Goal: Task Accomplishment & Management: Use online tool/utility

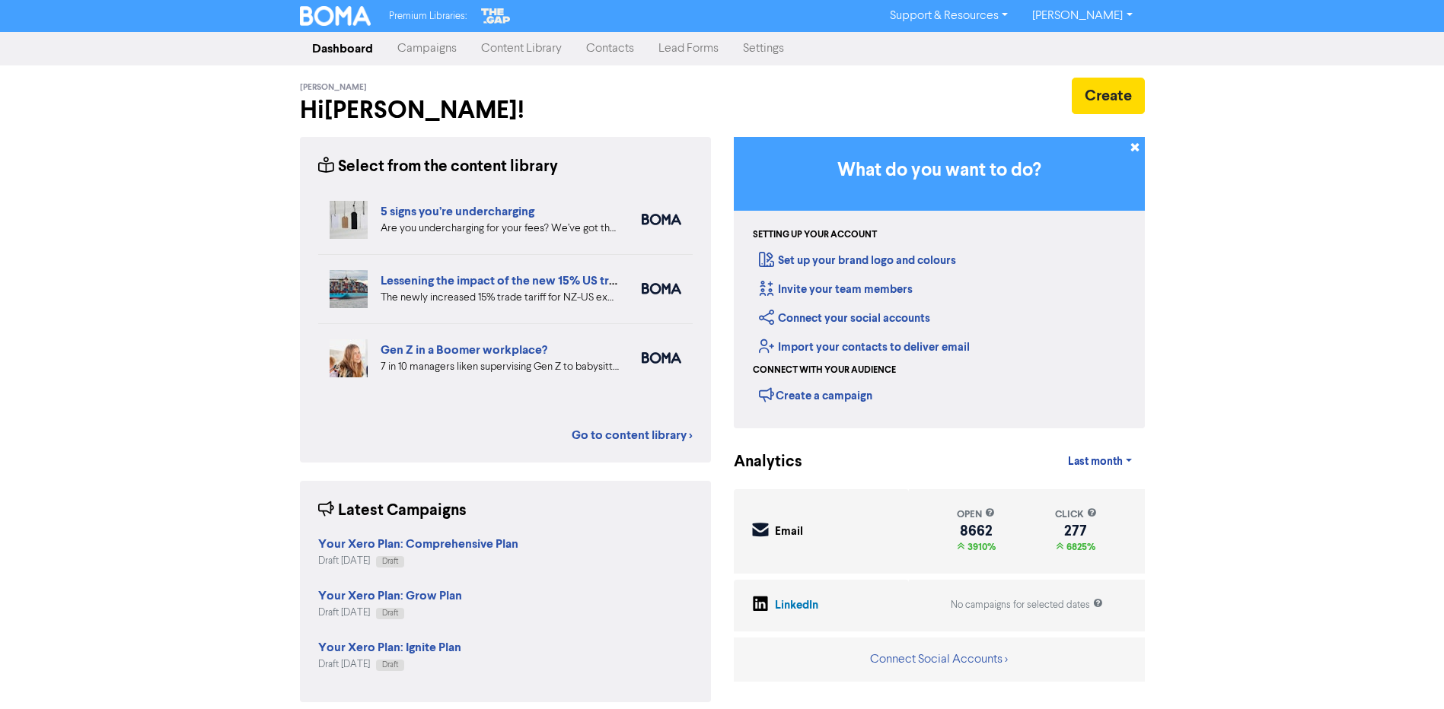
click at [425, 53] on link "Campaigns" at bounding box center [427, 48] width 84 height 30
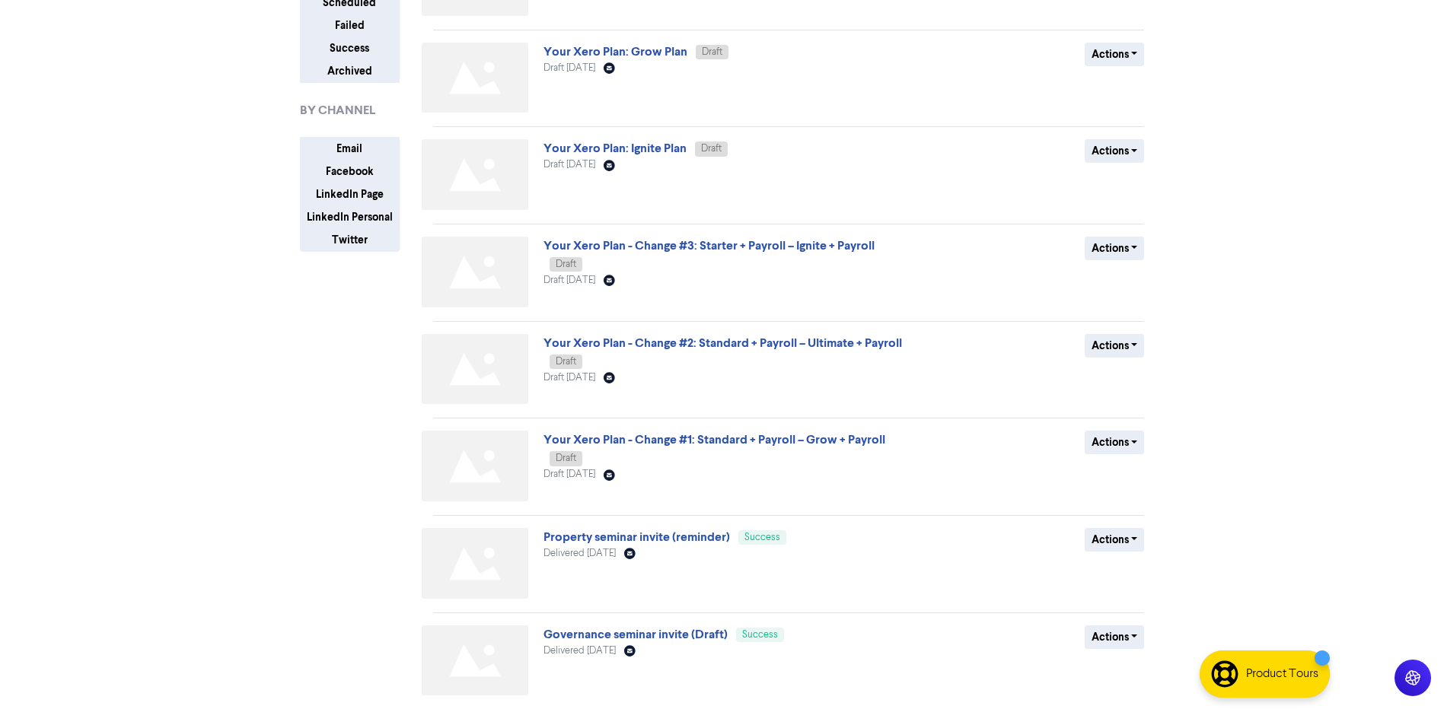
scroll to position [228, 0]
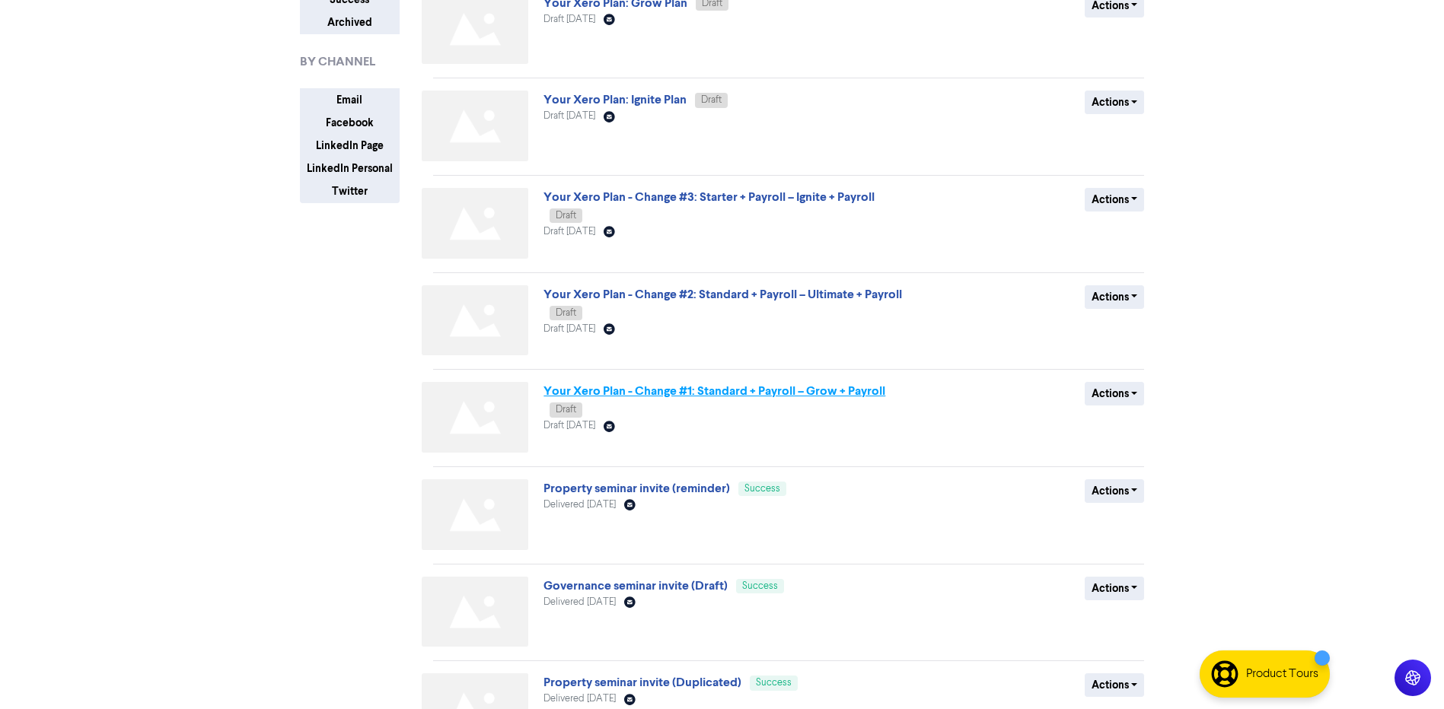
click at [724, 394] on link "Your Xero Plan - Change #1: Standard + Payroll – Grow + Payroll" at bounding box center [714, 391] width 342 height 15
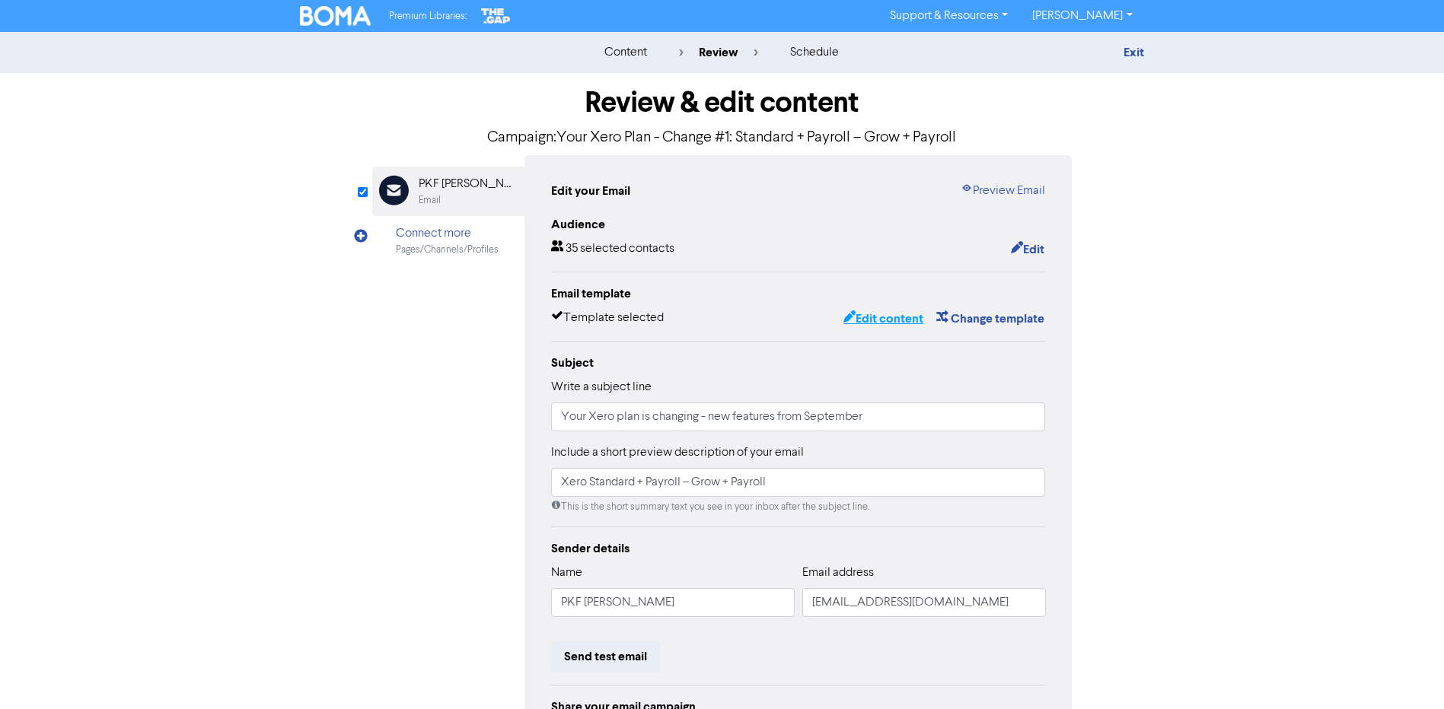
click at [888, 314] on button "Edit content" at bounding box center [883, 319] width 81 height 20
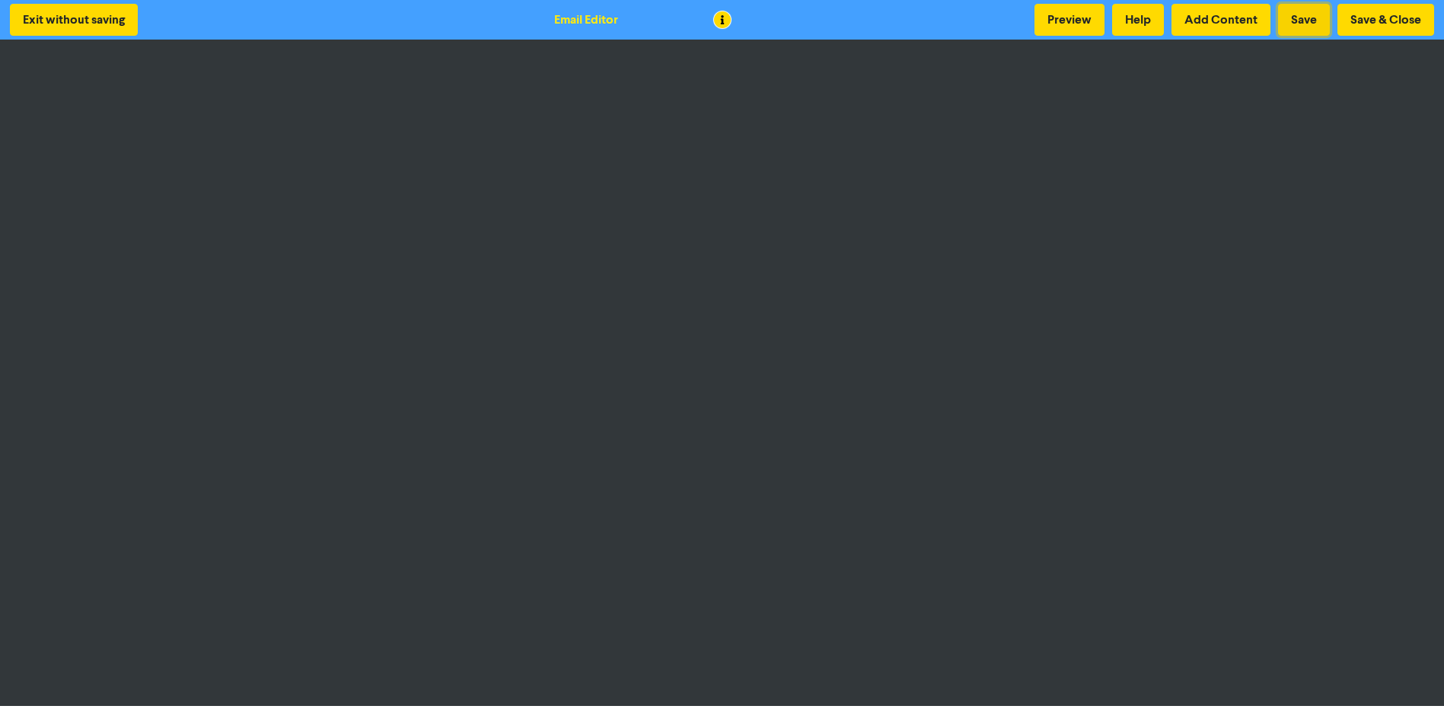
click at [1310, 17] on button "Save" at bounding box center [1304, 20] width 52 height 32
click at [1397, 22] on button "Save & Close" at bounding box center [1385, 20] width 97 height 32
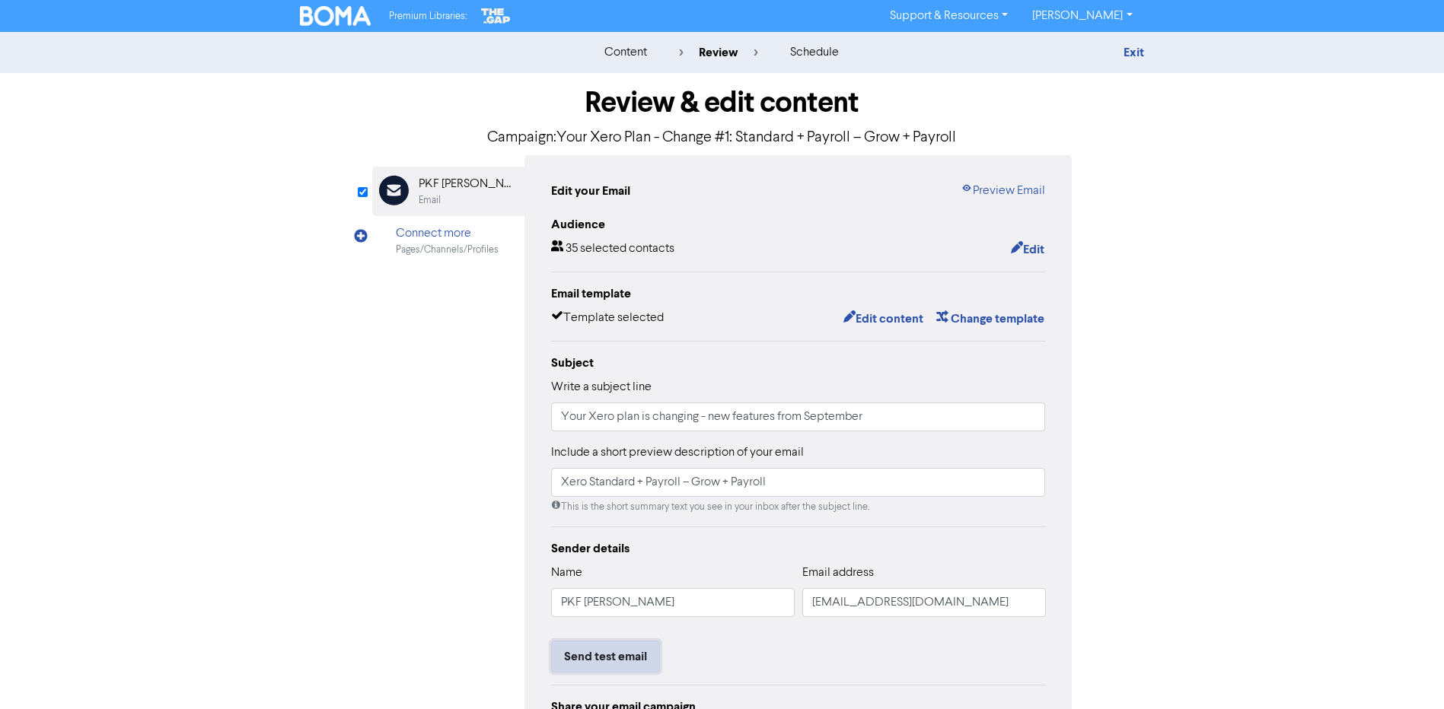
click at [649, 651] on button "Send test email" at bounding box center [605, 657] width 109 height 32
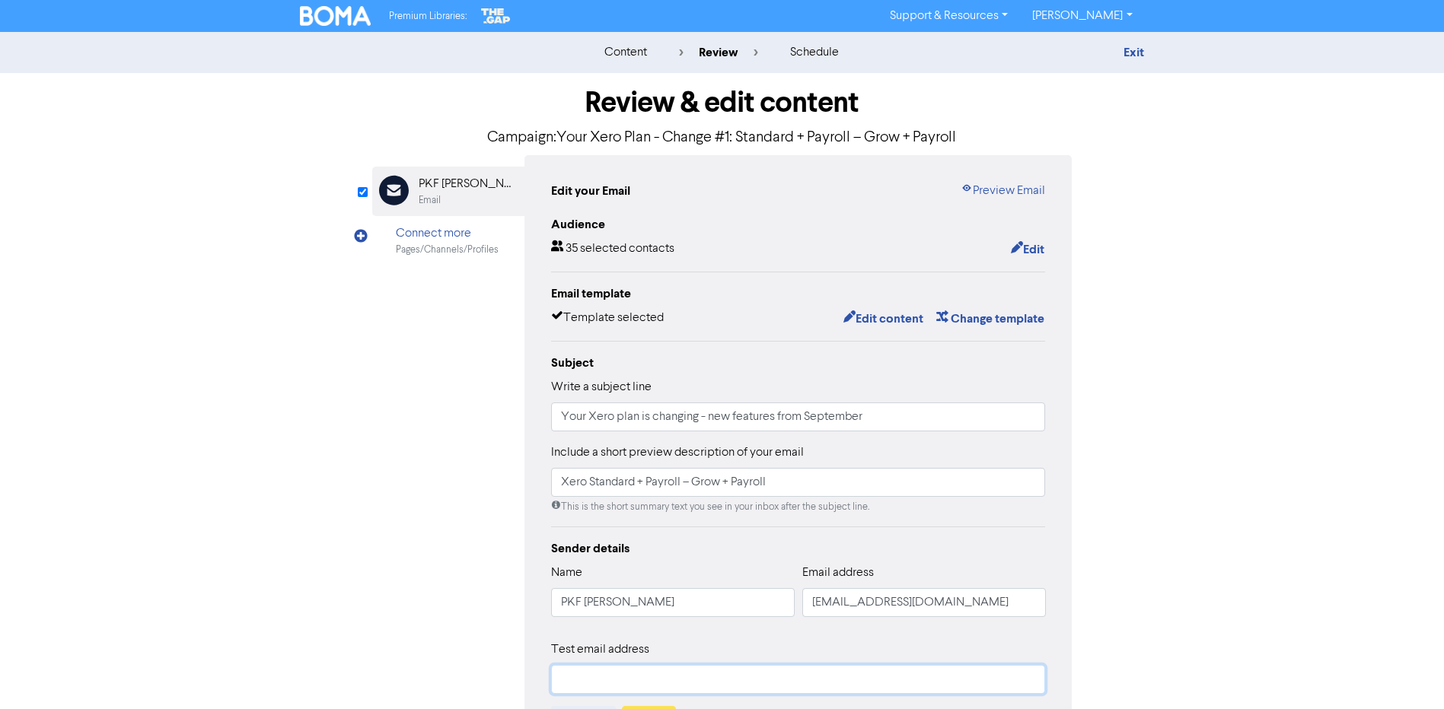
drag, startPoint x: 600, startPoint y: 673, endPoint x: 609, endPoint y: 674, distance: 9.2
click at [601, 674] on input "text" at bounding box center [798, 679] width 495 height 29
type input "[EMAIL_ADDRESS][DOMAIN_NAME]"
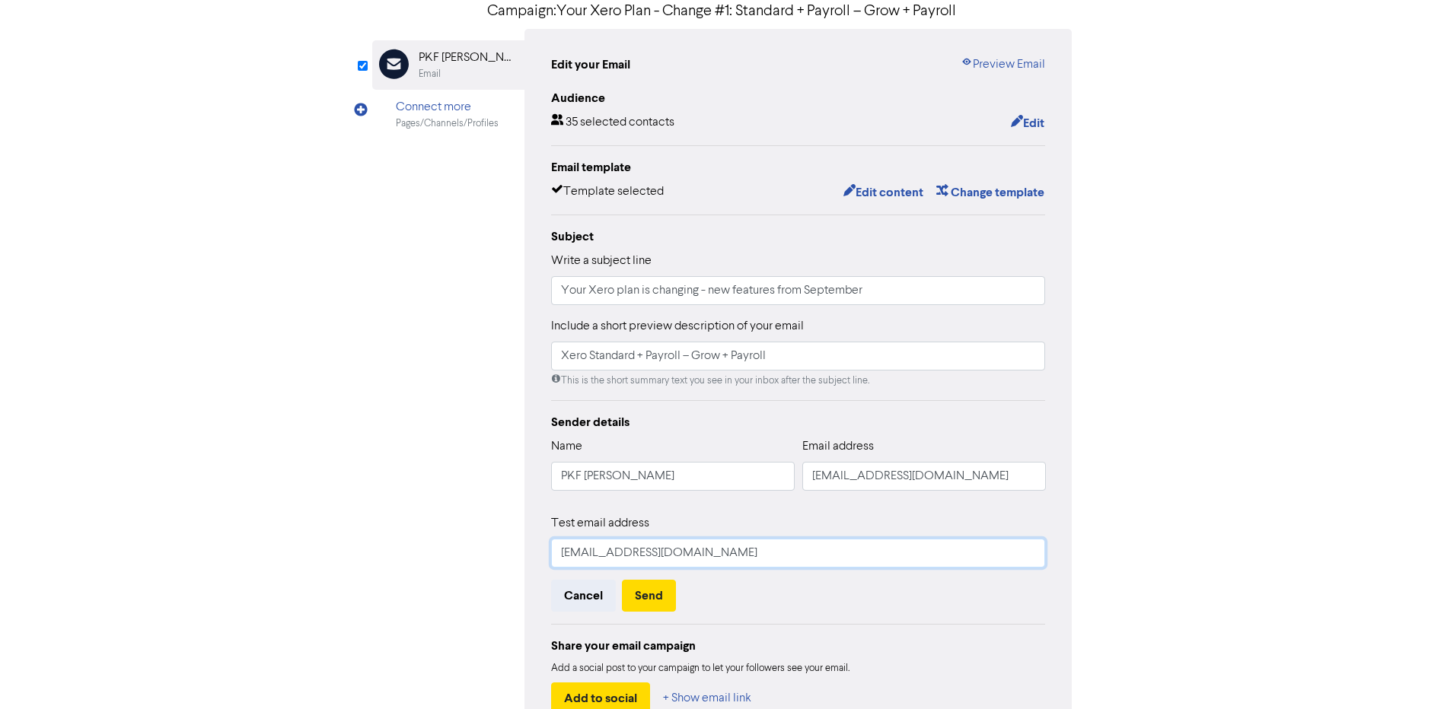
scroll to position [152, 0]
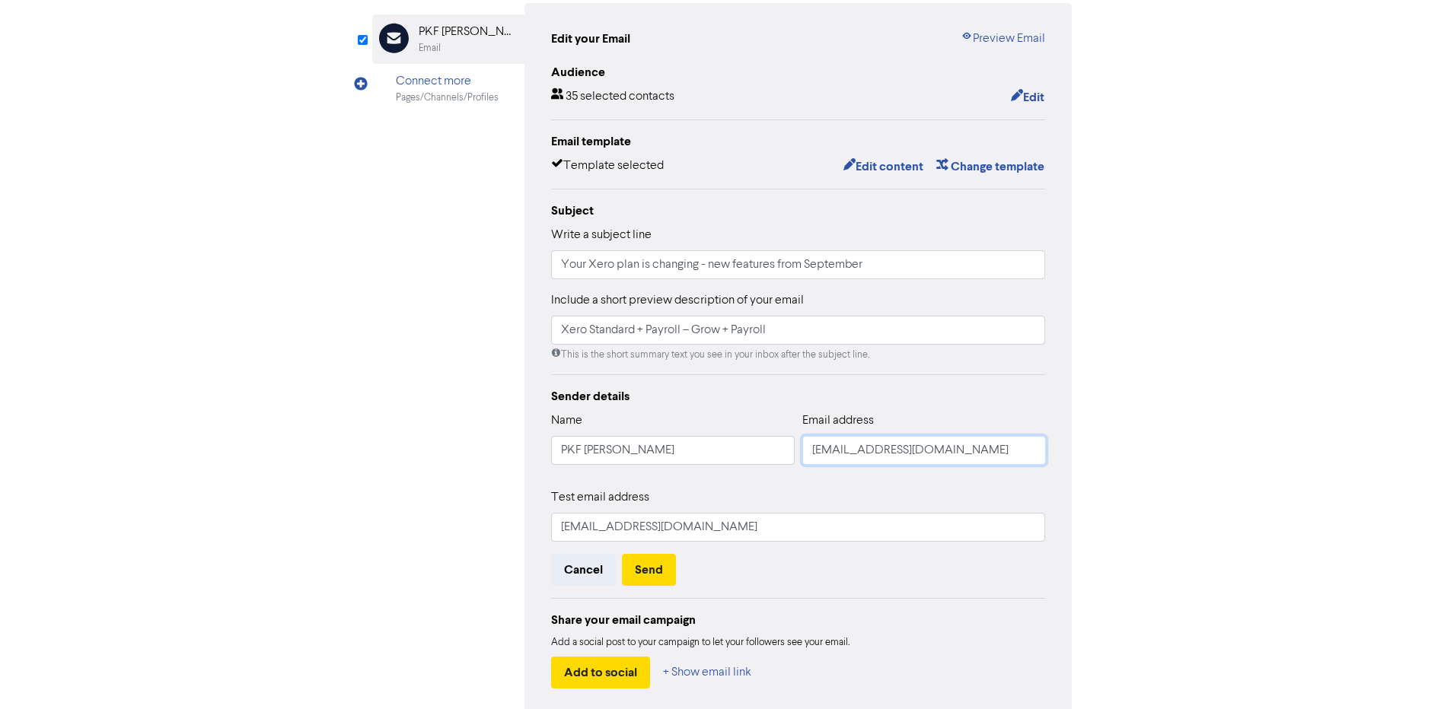
drag, startPoint x: 841, startPoint y: 451, endPoint x: 720, endPoint y: 449, distance: 121.0
click at [735, 460] on div "Name PKF [PERSON_NAME] Email address [EMAIL_ADDRESS][DOMAIN_NAME]" at bounding box center [798, 444] width 495 height 65
type input "[EMAIL_ADDRESS][DOMAIN_NAME]"
click at [923, 496] on div "Test email address [EMAIL_ADDRESS][DOMAIN_NAME]" at bounding box center [798, 515] width 495 height 53
click at [661, 576] on button "Send" at bounding box center [649, 570] width 54 height 32
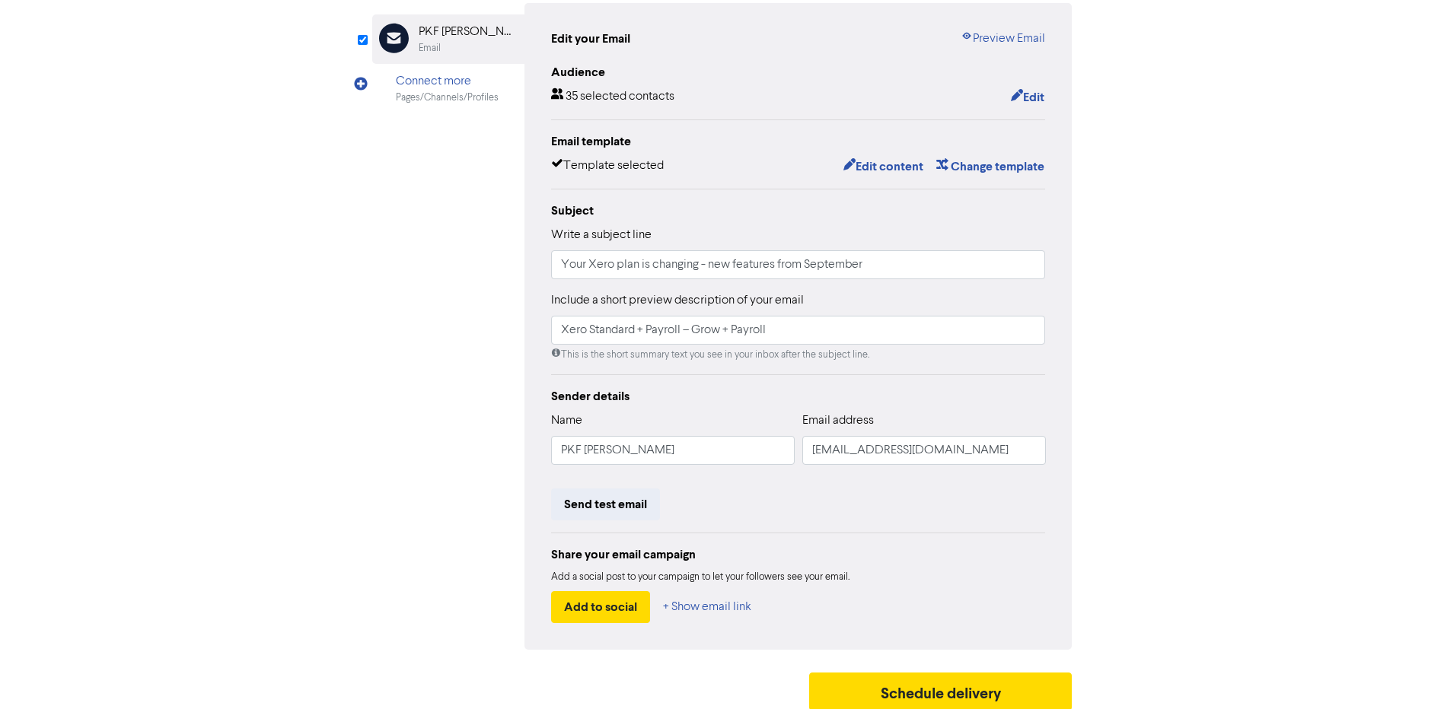
click at [1315, 230] on div "content review schedule Exit Review & edit content Campaign: Your Xero Plan - C…" at bounding box center [722, 299] width 1444 height 839
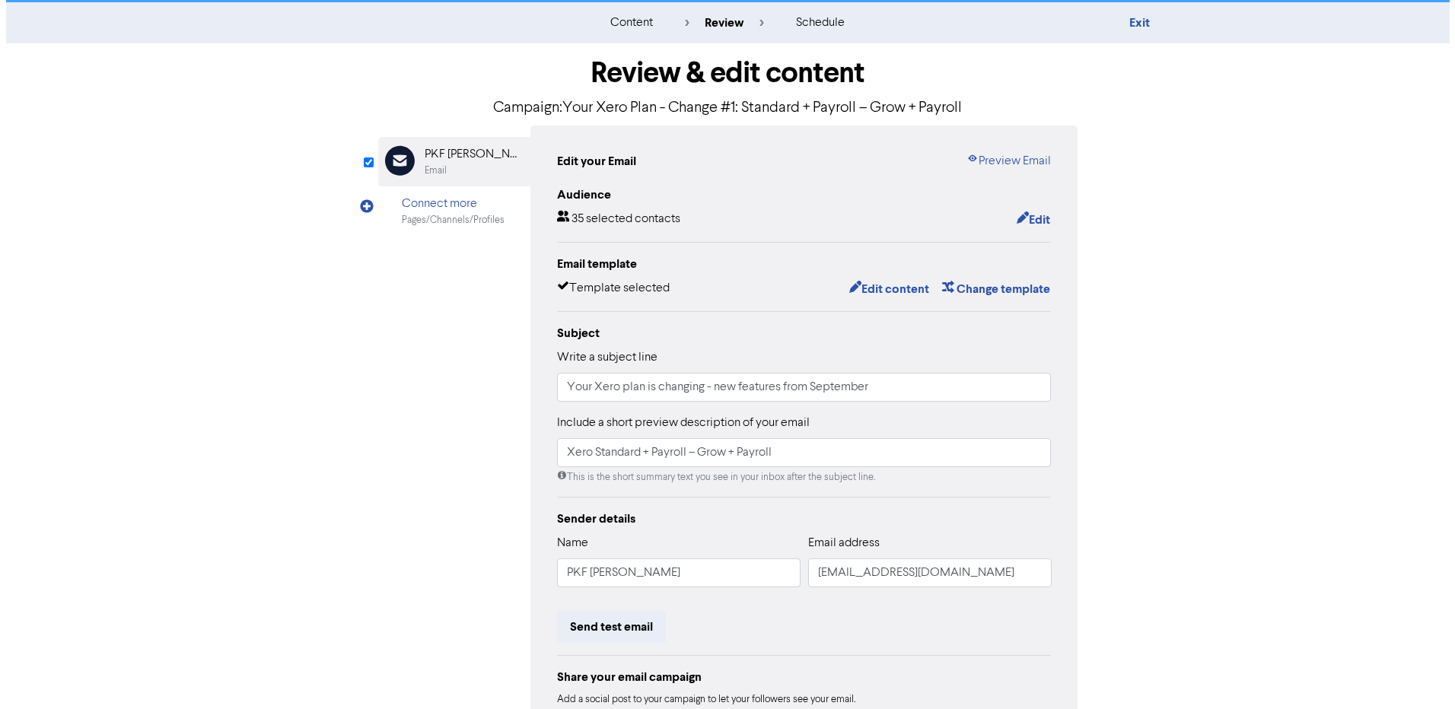
scroll to position [0, 0]
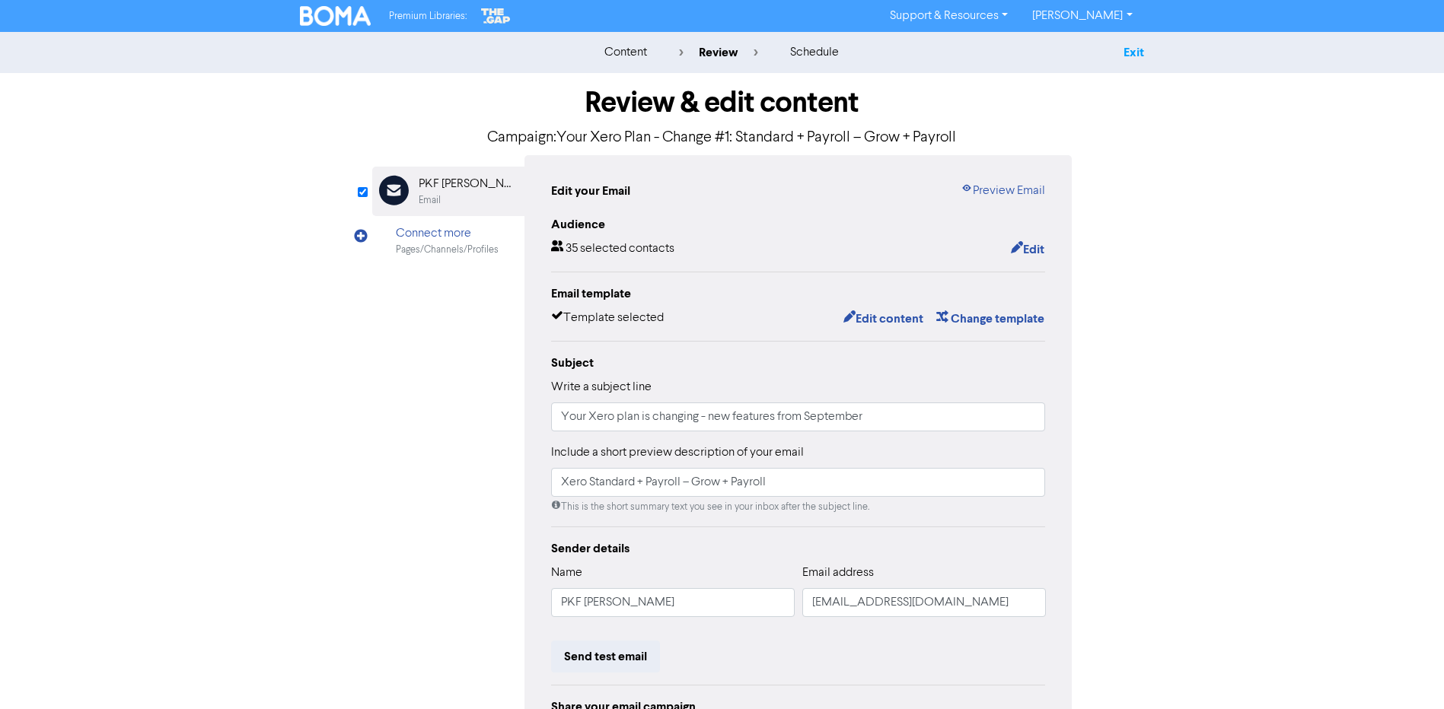
click at [1127, 48] on link "Exit" at bounding box center [1133, 52] width 21 height 15
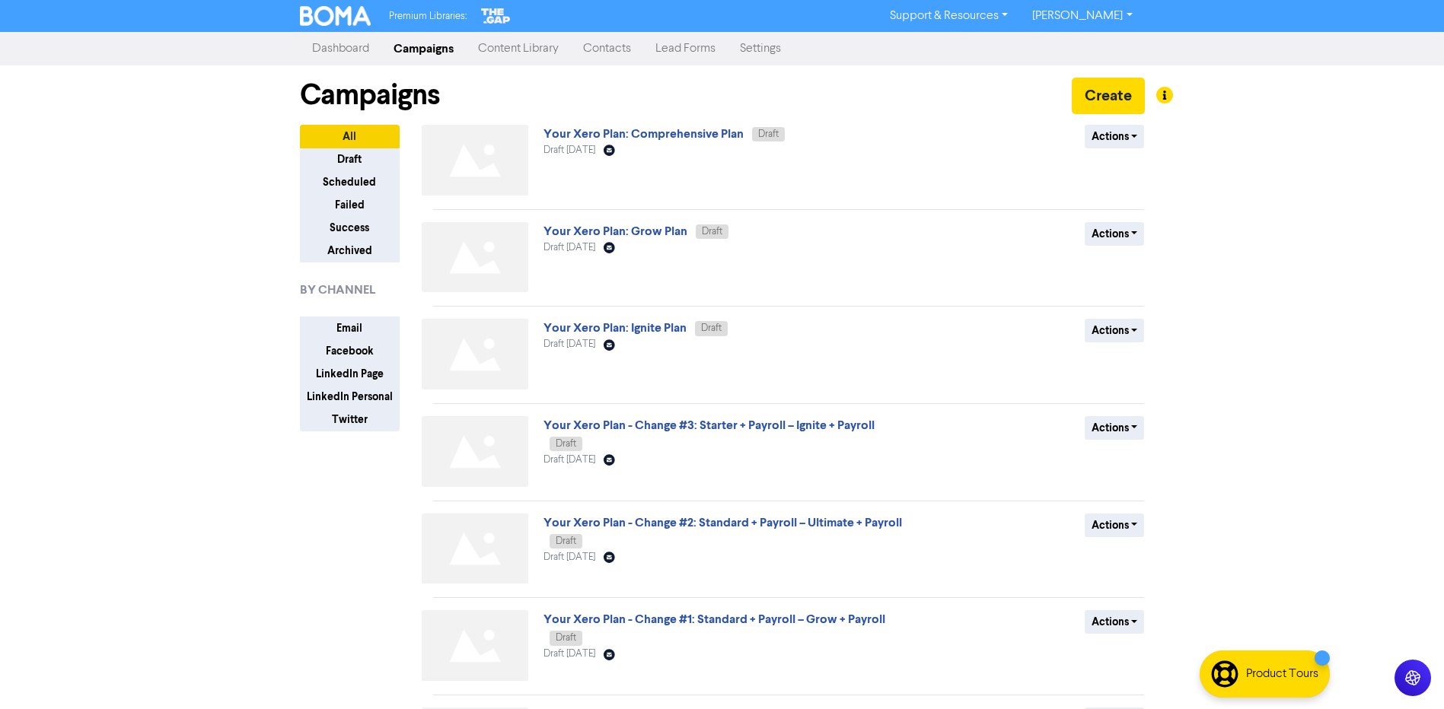
click at [1072, 14] on link "[PERSON_NAME]" at bounding box center [1082, 16] width 124 height 24
click at [1061, 46] on button "Log Out" at bounding box center [1081, 46] width 120 height 18
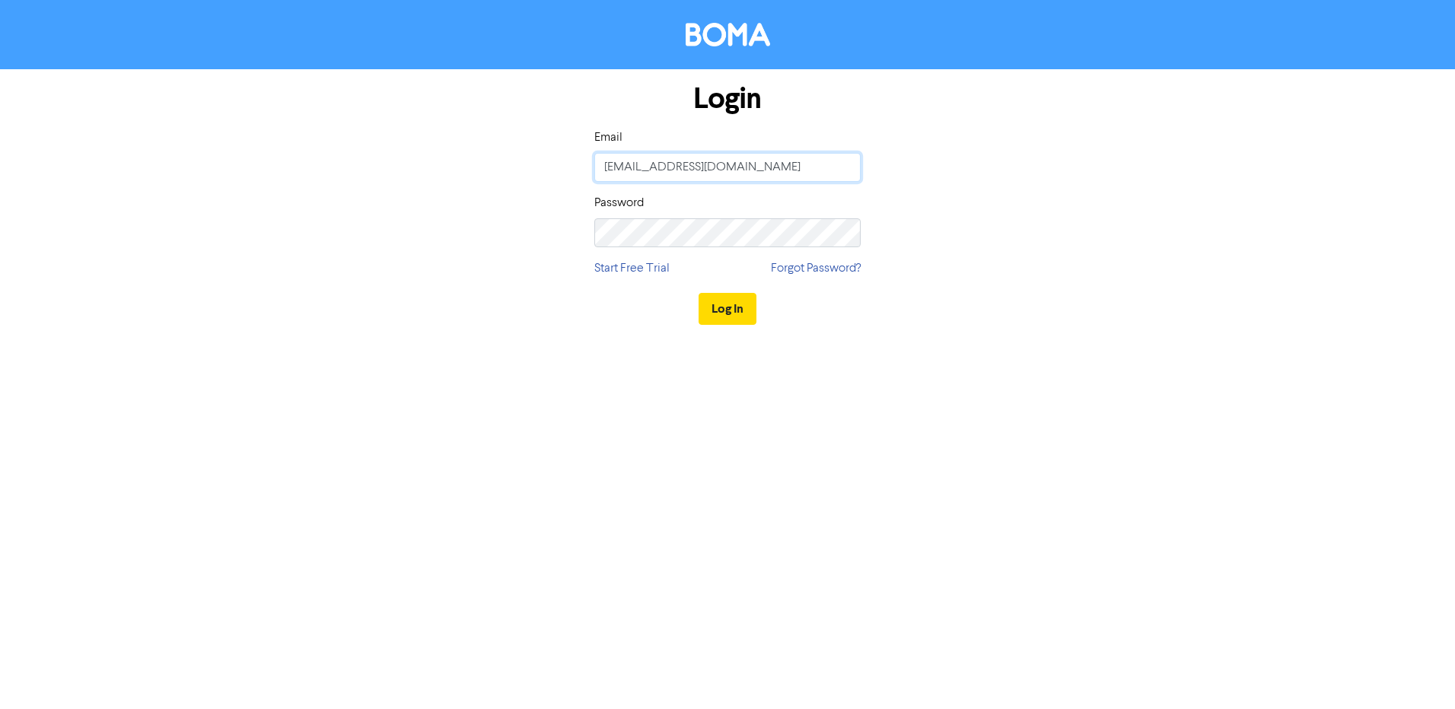
click at [665, 153] on input "[EMAIL_ADDRESS][DOMAIN_NAME]" at bounding box center [727, 167] width 266 height 29
type input "[EMAIL_ADDRESS][DOMAIN_NAME]"
click at [738, 309] on button "Log In" at bounding box center [728, 309] width 58 height 32
